Goal: Task Accomplishment & Management: Complete application form

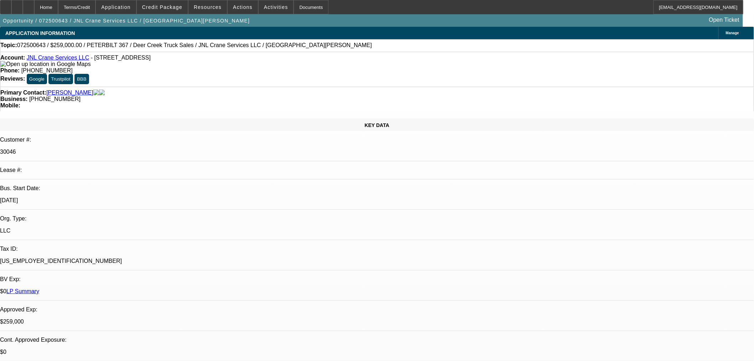
select select "0"
select select "2"
select select "0"
select select "6"
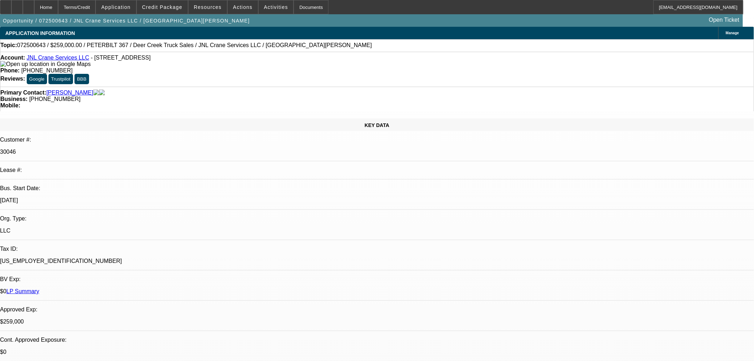
select select "0"
select select "2"
select select "0"
select select "6"
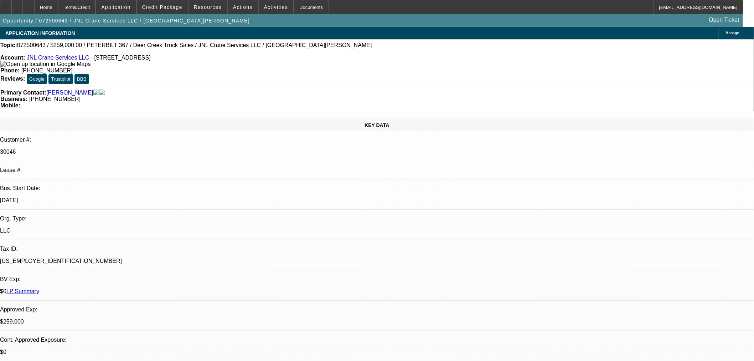
select select "0"
select select "2"
select select "0"
select select "6"
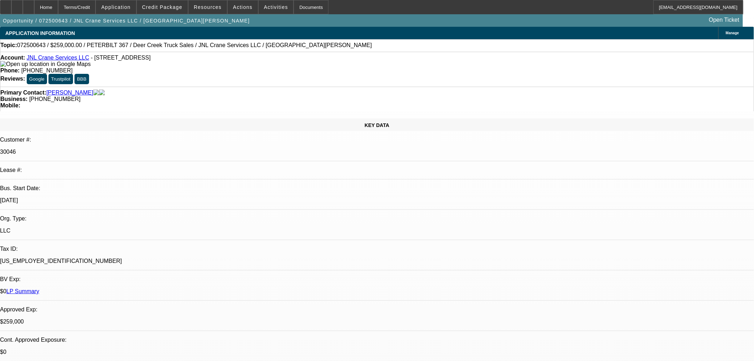
select select "0"
select select "2"
select select "0"
select select "6"
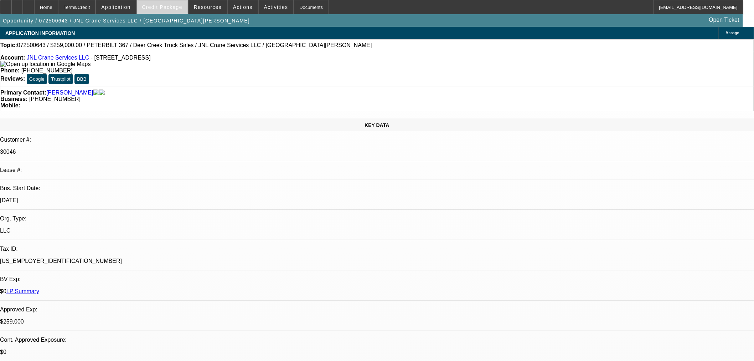
click at [178, 4] on span "Credit Package" at bounding box center [162, 7] width 40 height 6
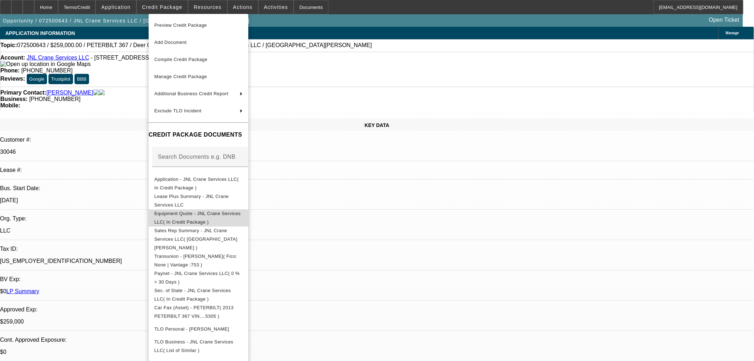
click at [201, 213] on span "Equipment Quote - JNL Crane Services LLC( In Credit Package )" at bounding box center [197, 217] width 86 height 14
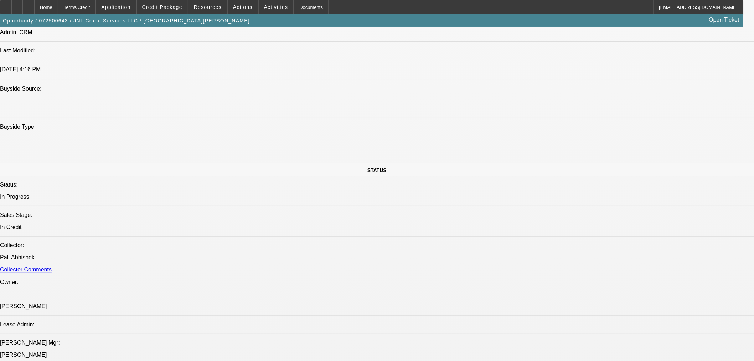
scroll to position [713, 0]
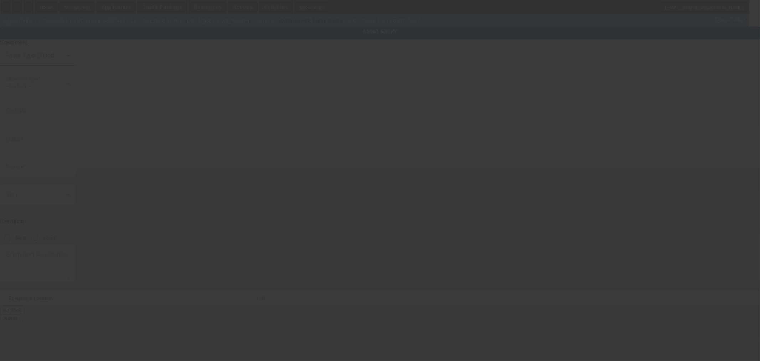
type input "1NPTX70X9DD175305"
type input "Peterbilt"
type input "367"
radio input "true"
type textarea "Cummins diesel, 8LL trans, rear tandem axle plus pusher axle"
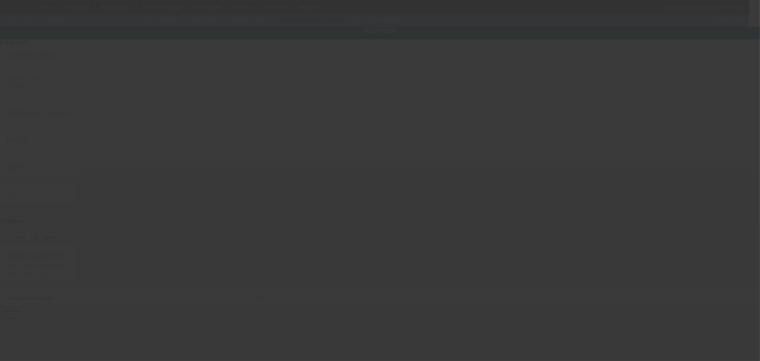
type input "148 Long Leaf Pine Dr"
type input "Conway"
type input "29526"
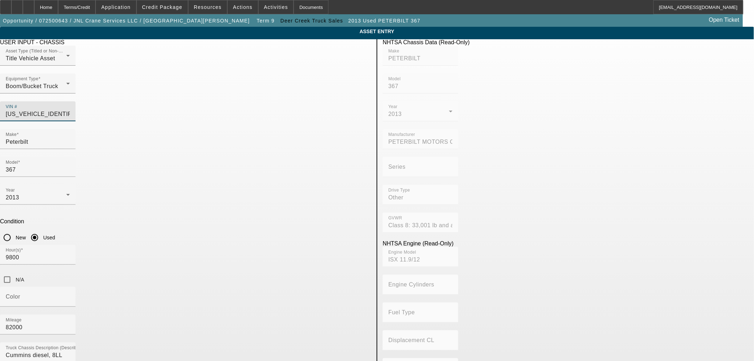
click at [70, 110] on input "1NPTX70X9DD175305" at bounding box center [38, 114] width 64 height 9
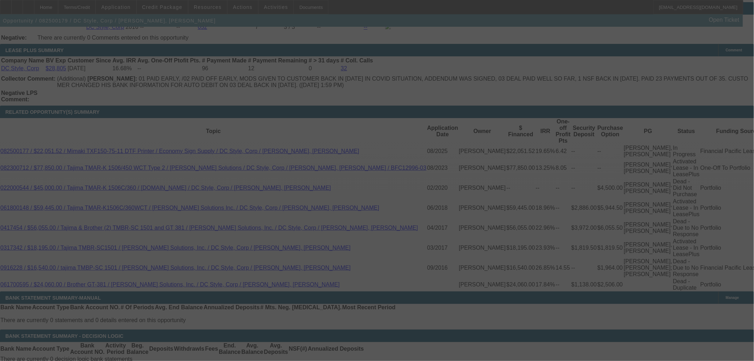
scroll to position [1210, 0]
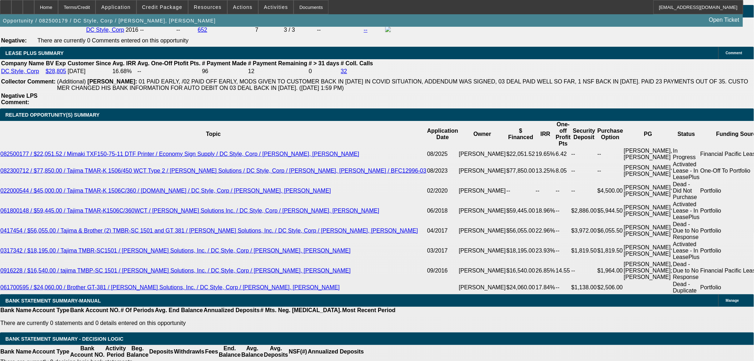
select select "0"
select select "6"
select select "0"
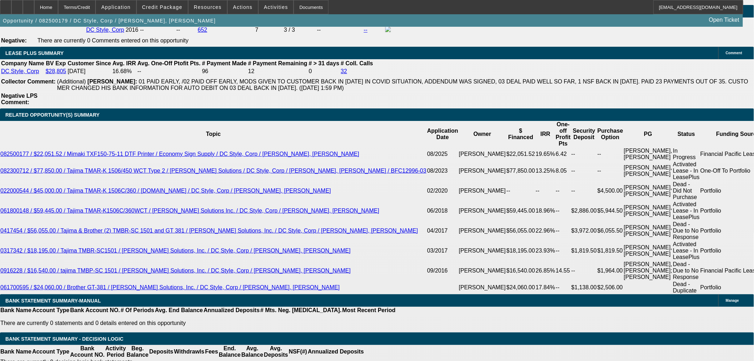
select select "0"
select select "6"
select select "0"
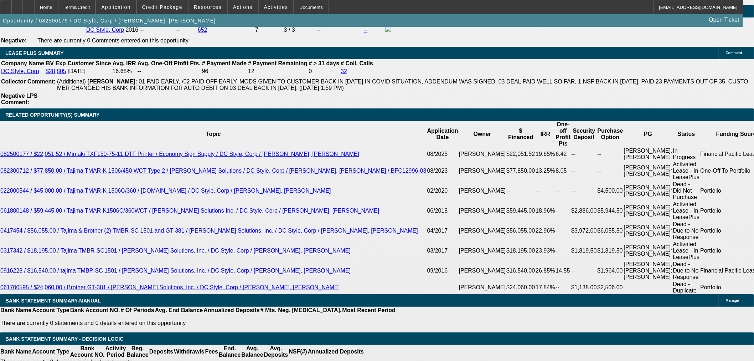
select select "0"
select select "6"
select select "0"
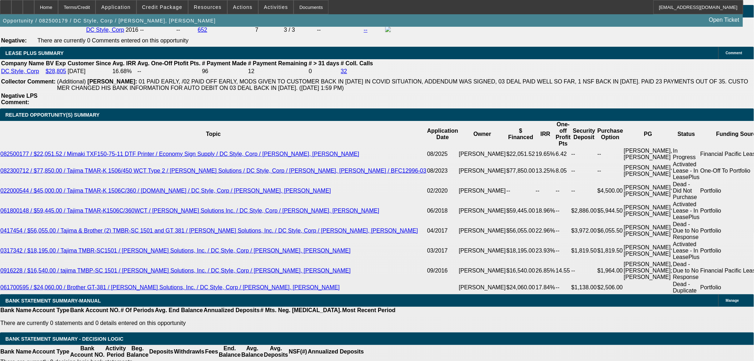
select select "6"
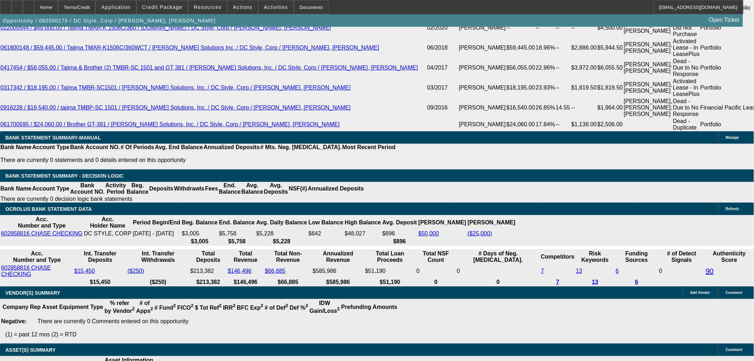
scroll to position [1430, 0]
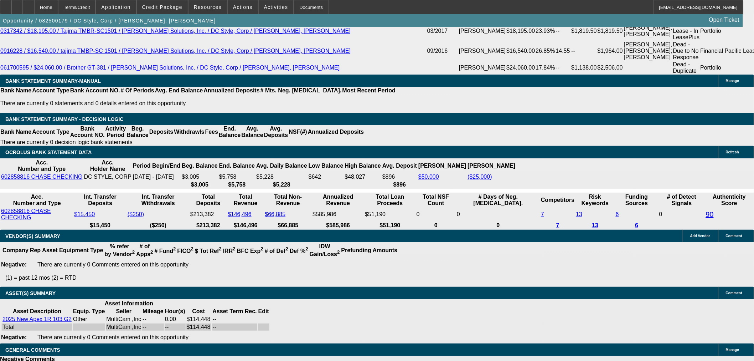
select select "9"
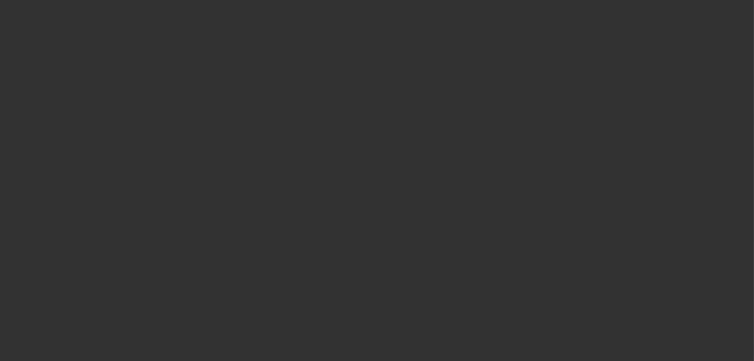
scroll to position [0, 0]
radio input "true"
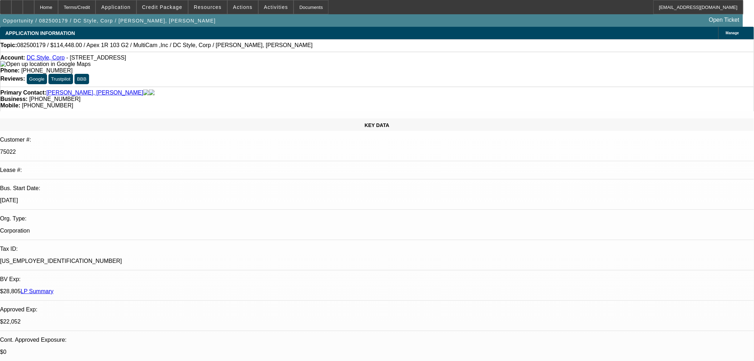
type input "11/19/2025"
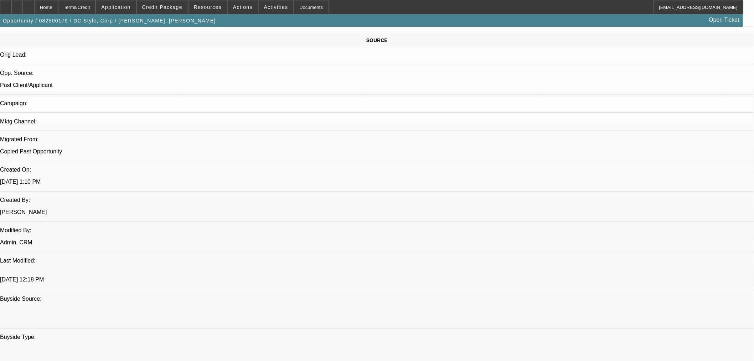
scroll to position [436, 0]
paste textarea "Thanks **approved with 3 months @$250 followed by 69 regular monthly payments."
type textarea ""Thanks **approved with 3 months @$250 followed by 69 regular monthly payments.""
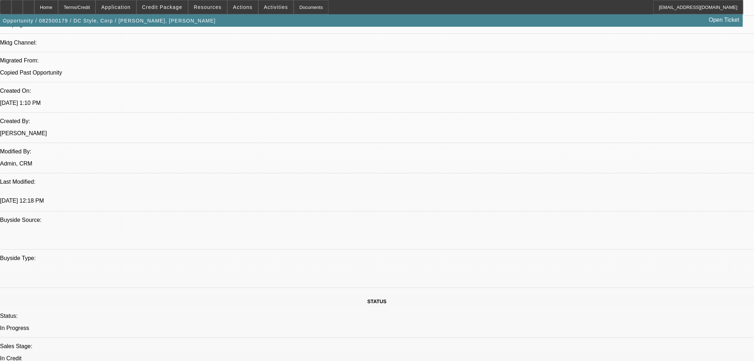
scroll to position [515, 0]
paste textarea "Landlord Lease Agreement"
paste textarea "This transaction was reviewed under another analyst for the second request and …"
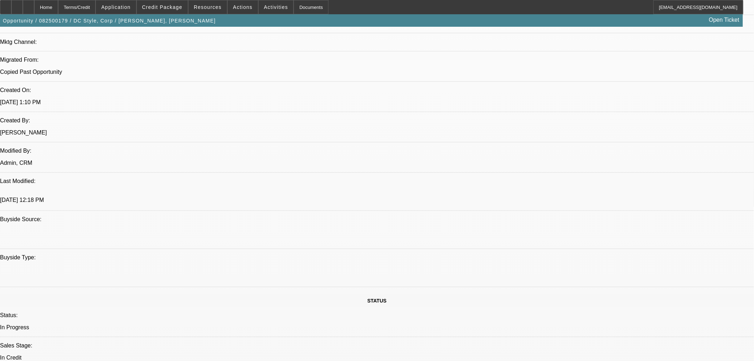
scroll to position [0, 0]
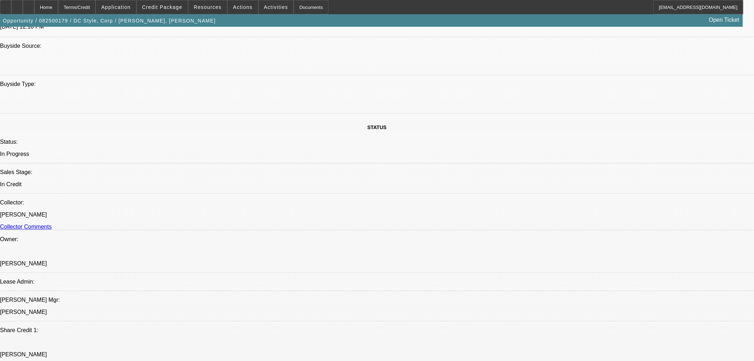
scroll to position [753, 0]
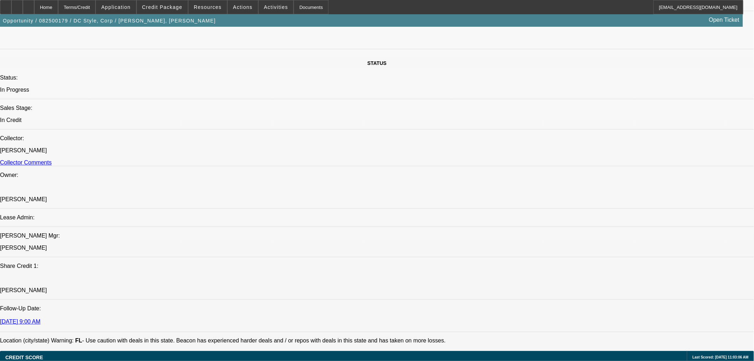
type textarea "Landlord Lease Agreement - "This transaction was reviewed under another analyst…"
checkbox input "true"
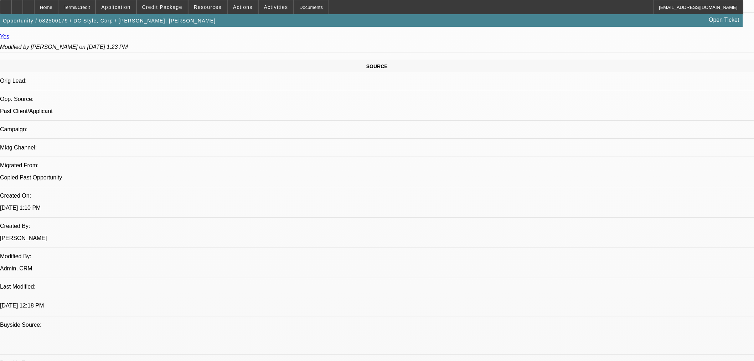
scroll to position [356, 0]
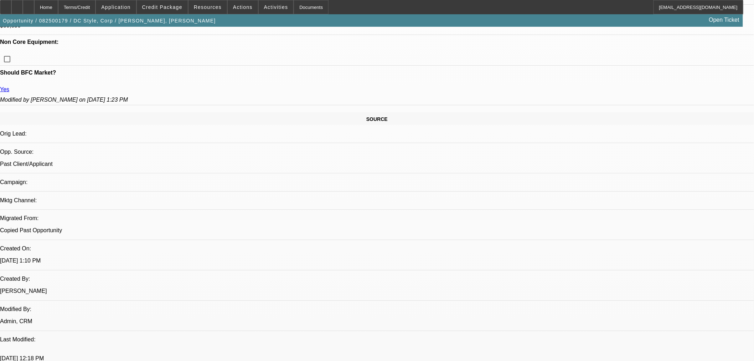
click at [678, 172] on span "6" at bounding box center [681, 168] width 13 height 13
type input "11/6/2025"
click at [652, 197] on span "7" at bounding box center [652, 195] width 13 height 13
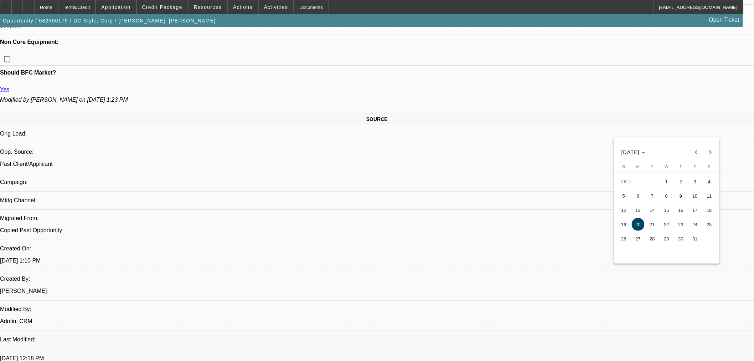
type input "10/7/2025"
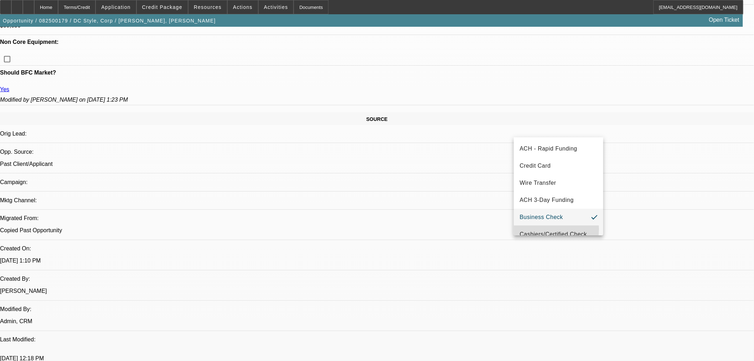
click at [542, 229] on mat-option "Cashiers/Certified Check" at bounding box center [558, 234] width 89 height 17
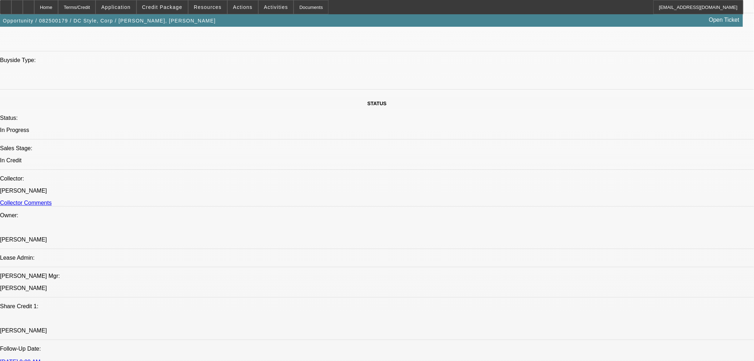
scroll to position [713, 0]
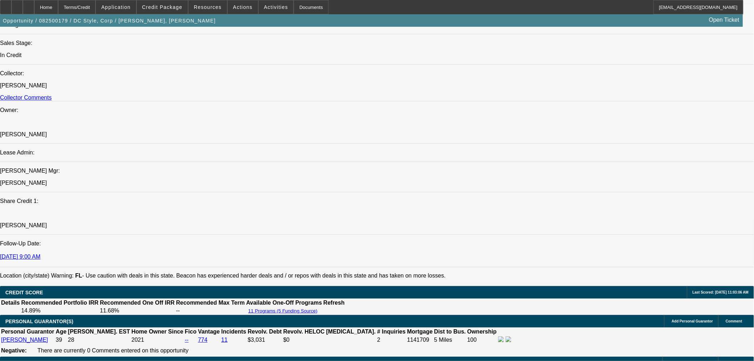
scroll to position [832, 0]
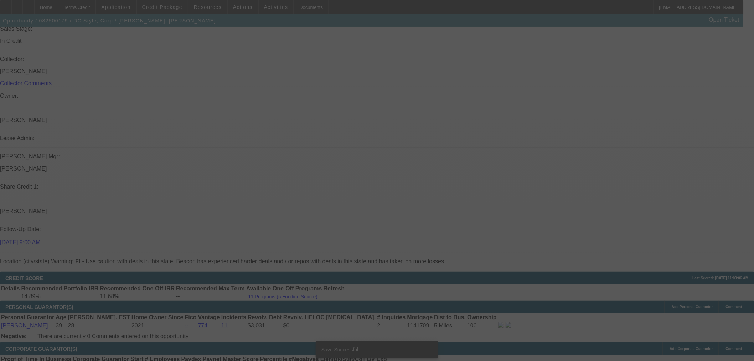
select select "0"
select select "6"
select select "0"
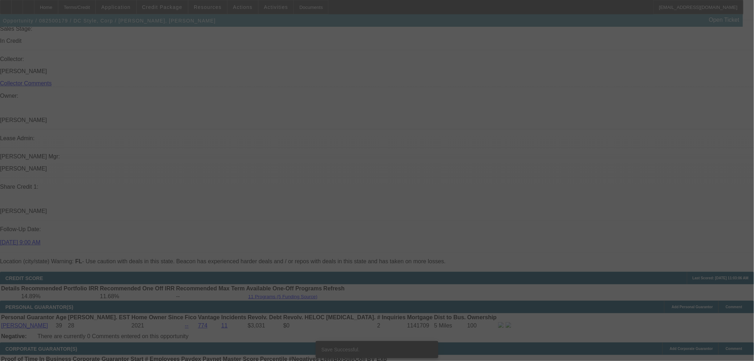
select select "0"
select select "6"
select select "0"
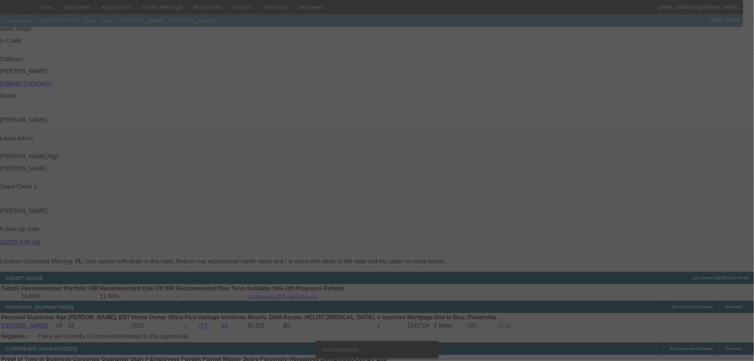
select select "0"
select select "6"
select select "0"
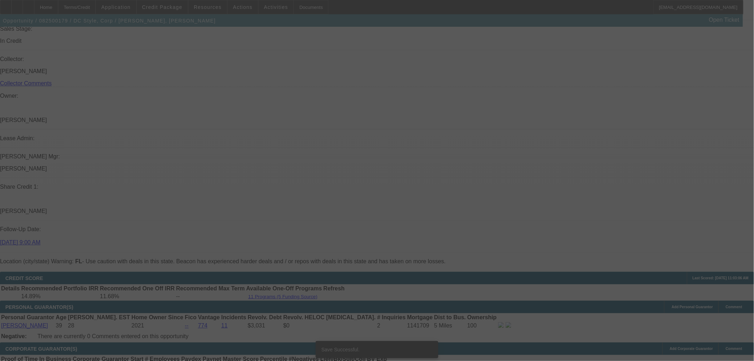
select select "6"
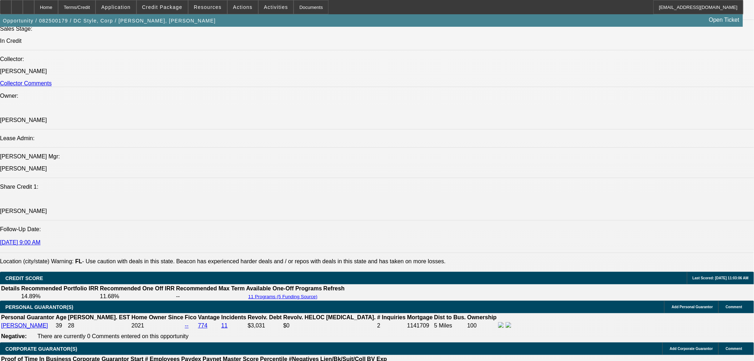
scroll to position [0, 0]
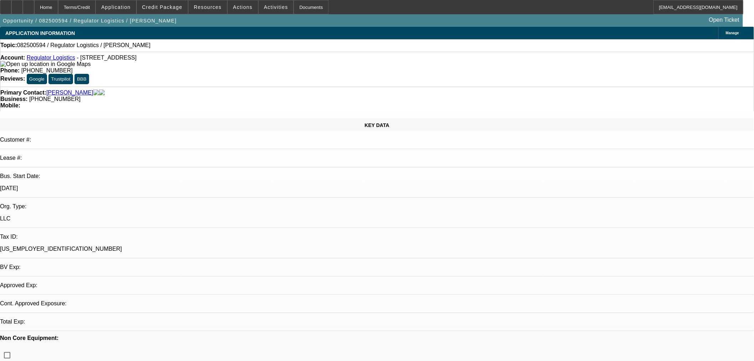
select select "0"
select select "2"
select select "0.1"
select select "4"
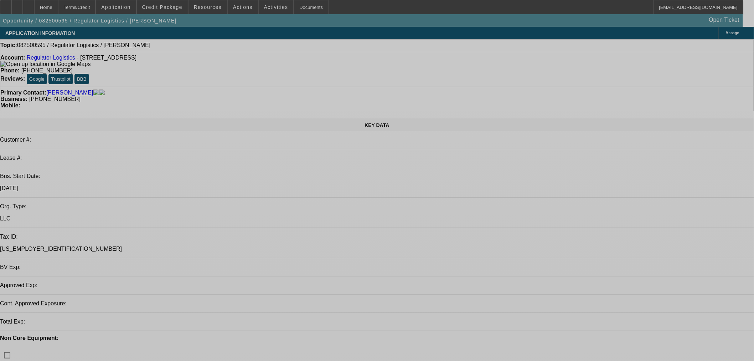
select select "0"
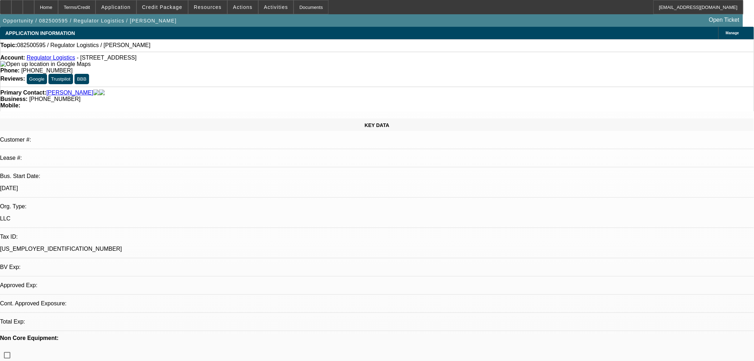
select select "2"
select select "0.1"
select select "4"
